Goal: Check status: Check status

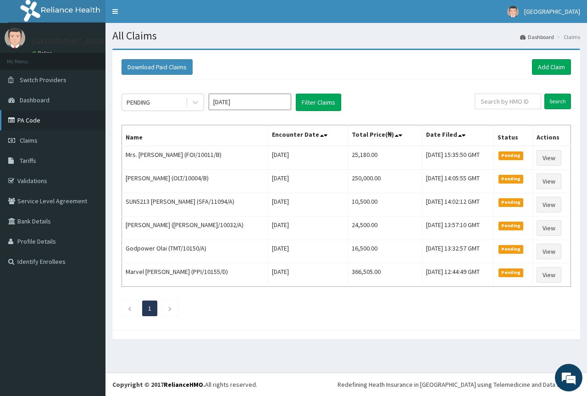
click at [31, 122] on link "PA Code" at bounding box center [53, 120] width 106 height 20
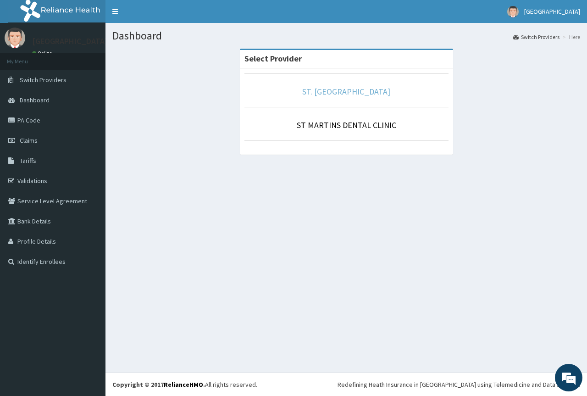
click at [346, 91] on link "ST. MARTINS HOSPITAL" at bounding box center [346, 91] width 88 height 11
click at [340, 94] on link "ST. MARTINS HOSPITAL" at bounding box center [346, 91] width 88 height 11
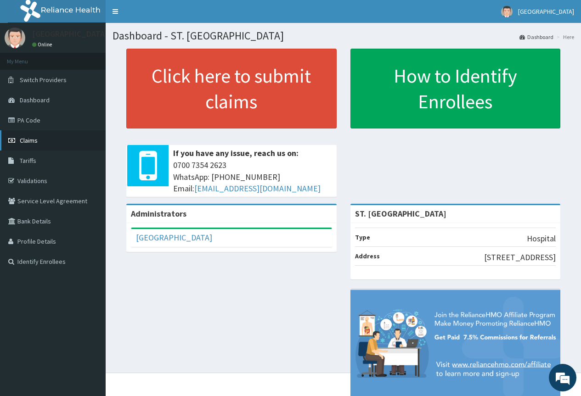
click at [31, 142] on span "Claims" at bounding box center [29, 140] width 18 height 8
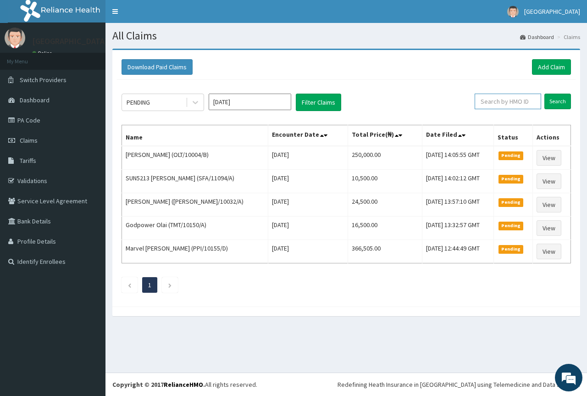
click at [486, 101] on input "text" at bounding box center [508, 102] width 67 height 16
paste input "OLT/10022/B"
type input "OLT/10022/B"
click at [554, 103] on input "Search" at bounding box center [558, 102] width 27 height 16
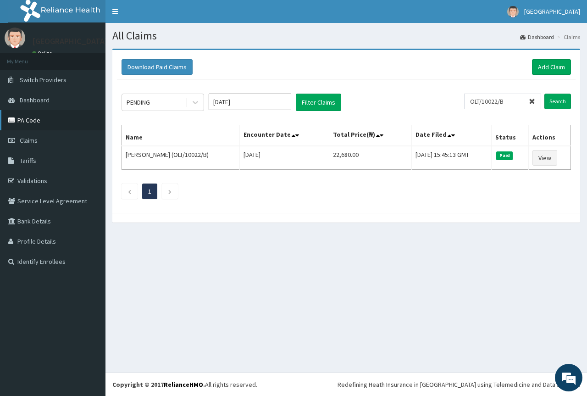
click at [34, 120] on link "PA Code" at bounding box center [53, 120] width 106 height 20
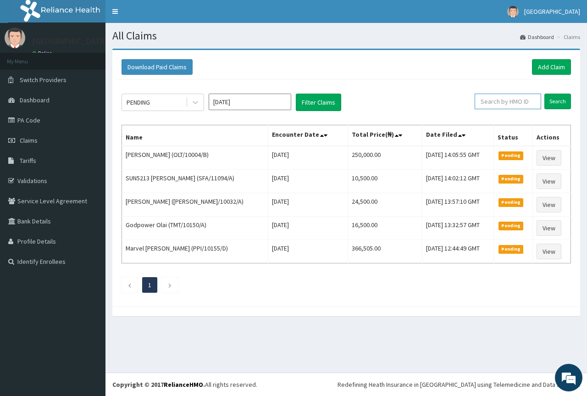
click at [485, 104] on input "text" at bounding box center [508, 102] width 67 height 16
paste input "OLT/10022/B"
type input "OLT/10022/B"
click at [555, 105] on input "Search" at bounding box center [558, 102] width 27 height 16
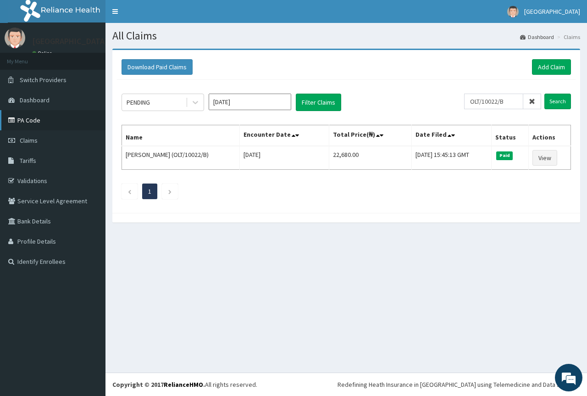
click at [33, 117] on link "PA Code" at bounding box center [53, 120] width 106 height 20
